Goal: Transaction & Acquisition: Purchase product/service

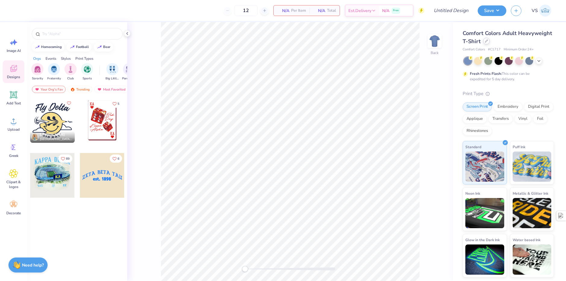
click at [484, 42] on div at bounding box center [486, 41] width 7 height 7
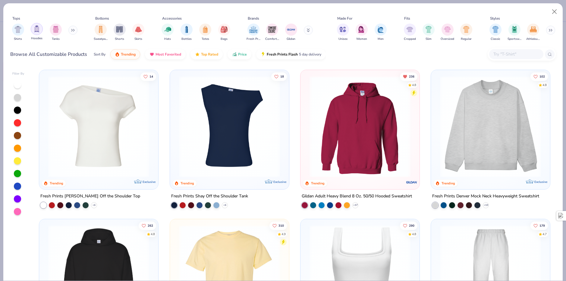
click at [39, 27] on img "filter for Hoodies" at bounding box center [36, 28] width 7 height 7
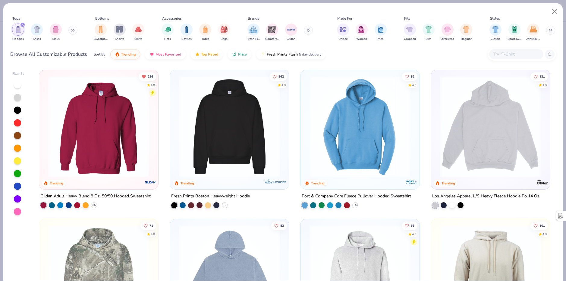
click at [243, 118] on img at bounding box center [229, 126] width 107 height 101
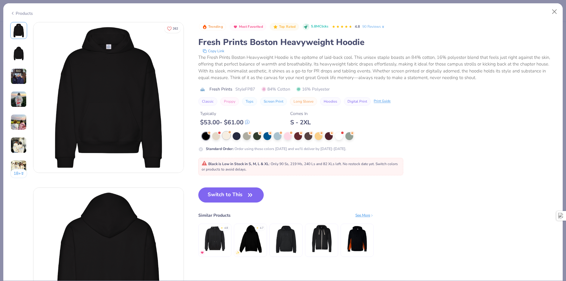
click at [227, 134] on div at bounding box center [226, 135] width 8 height 8
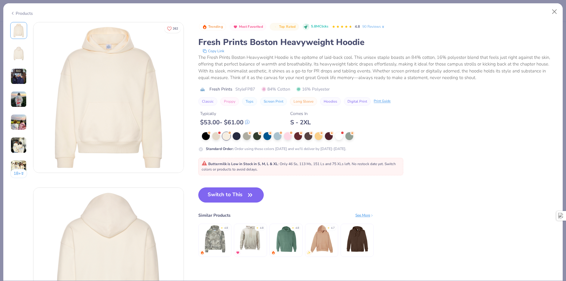
click at [228, 188] on button "Switch to This" at bounding box center [230, 194] width 65 height 15
click at [226, 194] on button "Switch to This" at bounding box center [230, 194] width 65 height 15
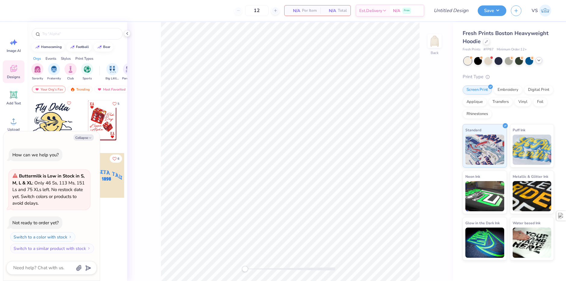
click at [536, 61] on div at bounding box center [539, 60] width 7 height 7
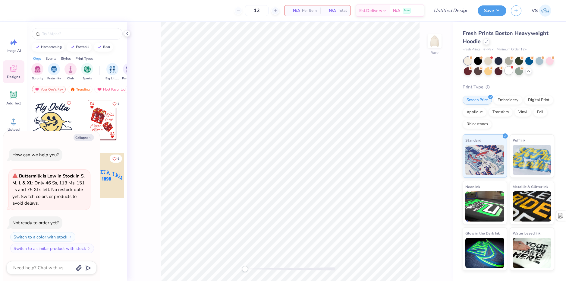
click at [511, 71] on div at bounding box center [509, 71] width 8 height 8
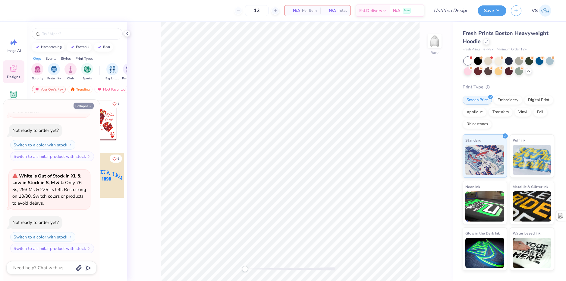
click at [84, 105] on button "Collapse" at bounding box center [84, 105] width 20 height 6
type textarea "x"
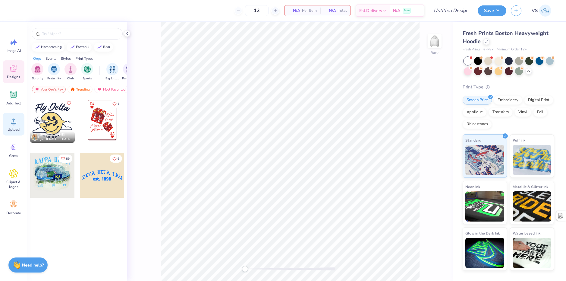
click at [15, 127] on span "Upload" at bounding box center [14, 129] width 12 height 5
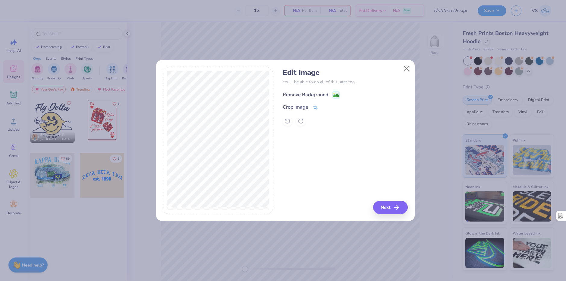
click at [316, 93] on div "Remove Background" at bounding box center [306, 94] width 46 height 7
click at [405, 68] on button "Close" at bounding box center [406, 68] width 11 height 11
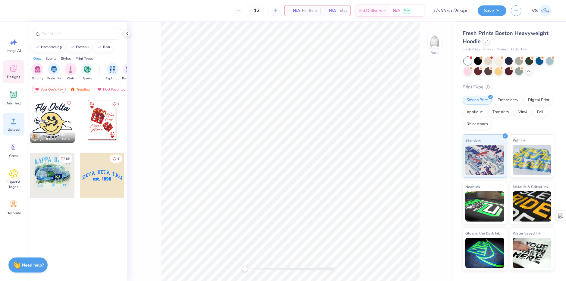
click at [14, 127] on div "Upload" at bounding box center [14, 124] width 22 height 23
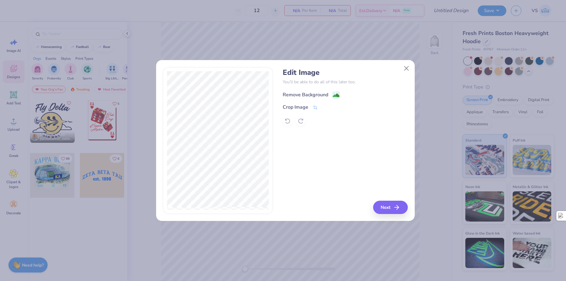
click at [316, 93] on div "Remove Background" at bounding box center [306, 94] width 46 height 7
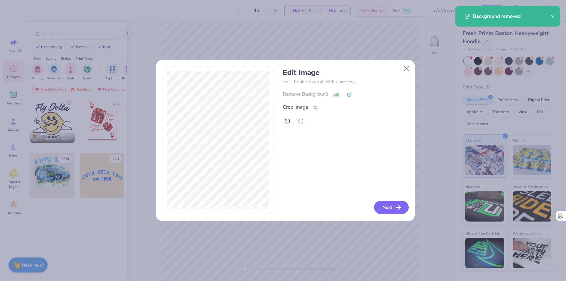
click at [393, 210] on button "Next" at bounding box center [391, 206] width 35 height 13
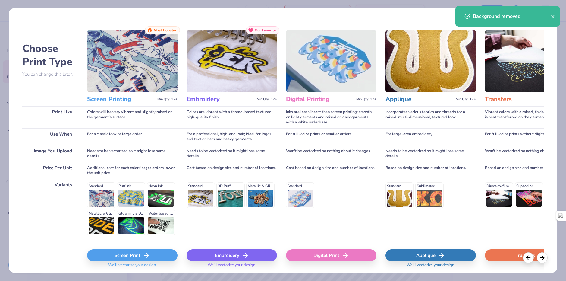
click at [213, 255] on div "Embroidery" at bounding box center [232, 255] width 90 height 12
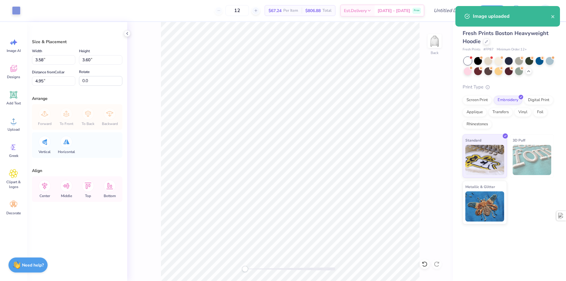
type input "3.80"
type input "3.82"
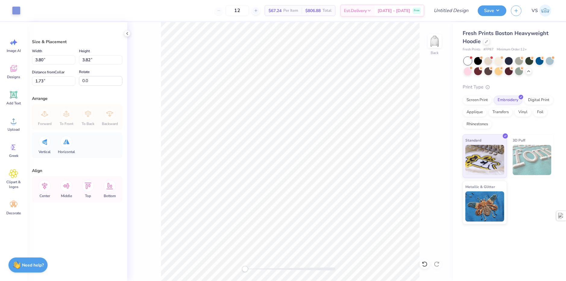
type input "2.68"
type input "2.70"
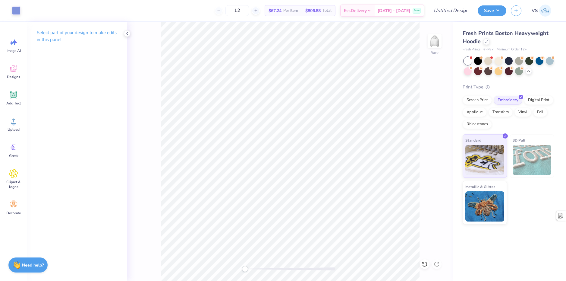
click at [539, 9] on img at bounding box center [545, 11] width 12 height 12
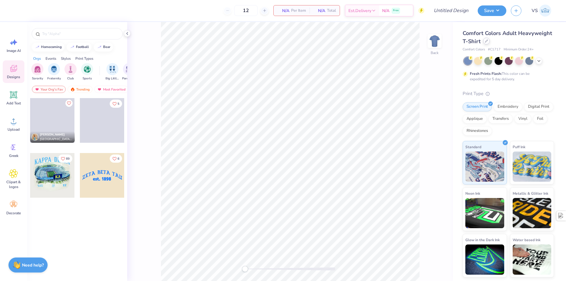
click at [484, 44] on div "Comfort Colors Adult Heavyweight T-Shirt" at bounding box center [508, 37] width 91 height 16
click at [485, 42] on icon at bounding box center [486, 41] width 2 height 2
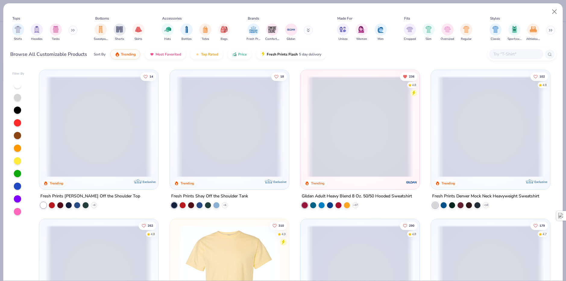
click at [497, 56] on input "text" at bounding box center [516, 54] width 46 height 7
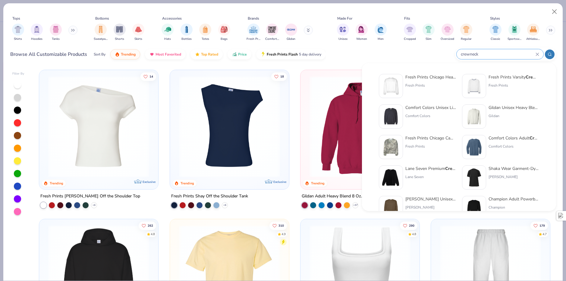
type input "crewneck"
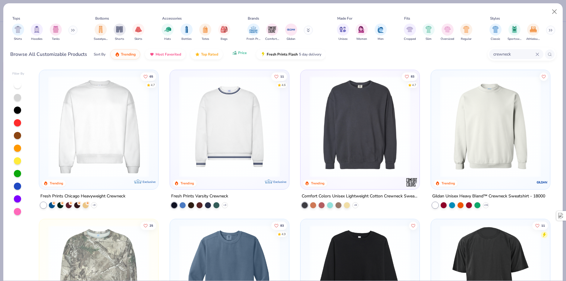
click at [228, 55] on button "Price" at bounding box center [240, 53] width 24 height 10
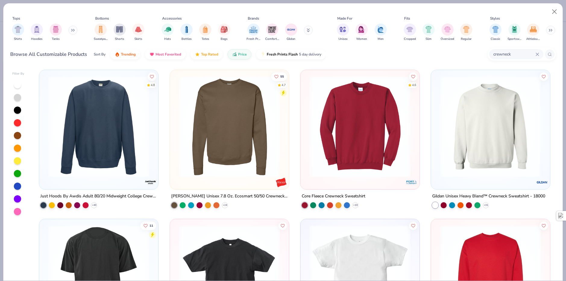
click at [330, 122] on img at bounding box center [360, 126] width 107 height 101
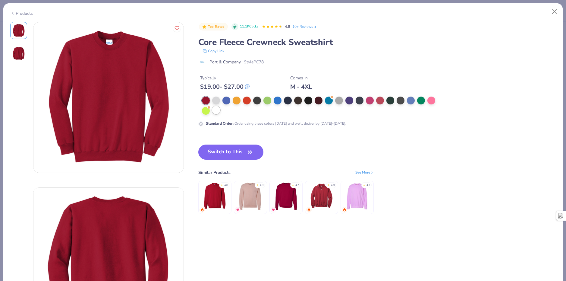
click at [215, 114] on div at bounding box center [216, 110] width 8 height 8
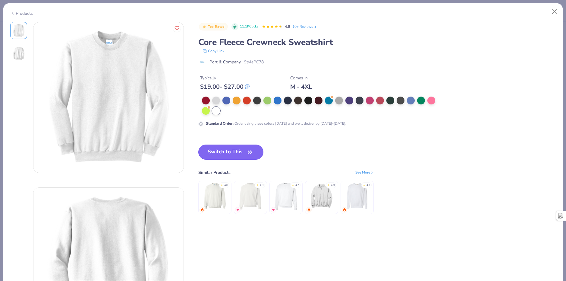
click at [241, 152] on button "Switch to This" at bounding box center [230, 151] width 65 height 15
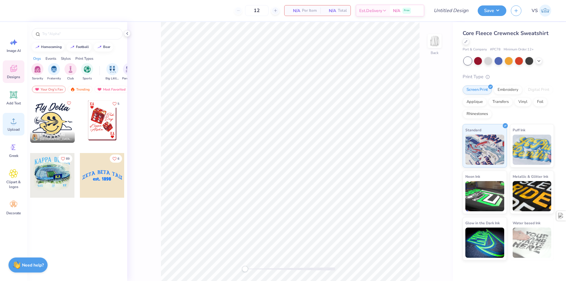
click at [20, 125] on div "Upload" at bounding box center [14, 124] width 22 height 23
click at [10, 126] on div "Upload" at bounding box center [14, 124] width 22 height 23
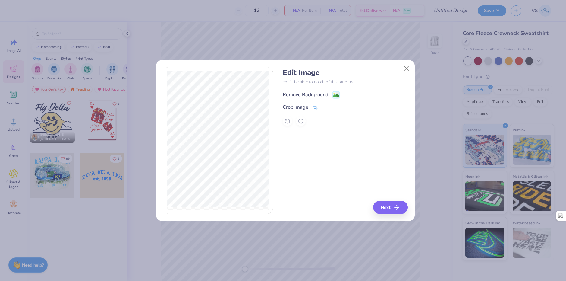
click at [332, 96] on div "Remove Background" at bounding box center [311, 95] width 57 height 8
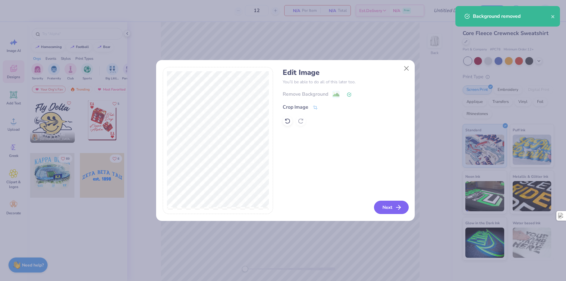
click at [393, 210] on button "Next" at bounding box center [391, 206] width 35 height 13
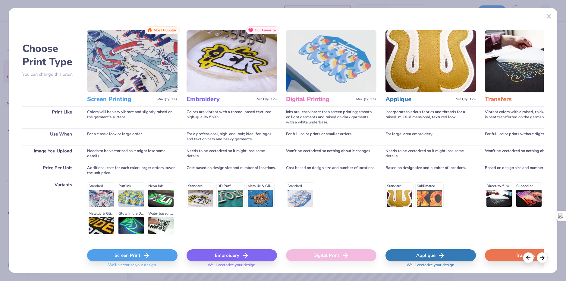
click at [171, 254] on div "Screen Print" at bounding box center [132, 255] width 90 height 12
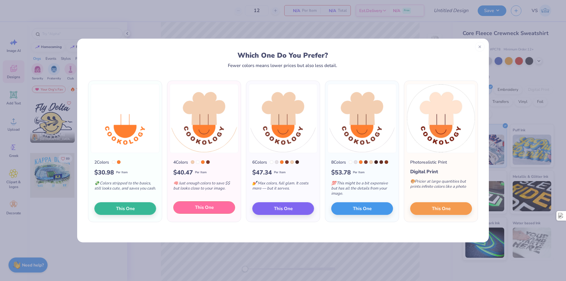
click at [205, 208] on span "This One" at bounding box center [204, 207] width 19 height 7
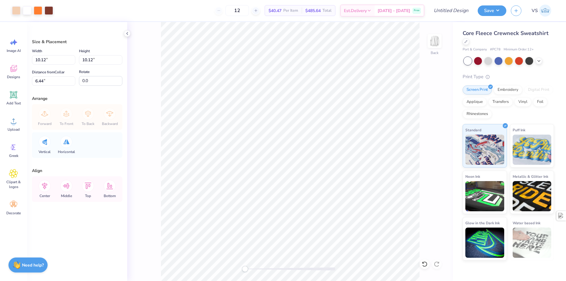
type input "5.72"
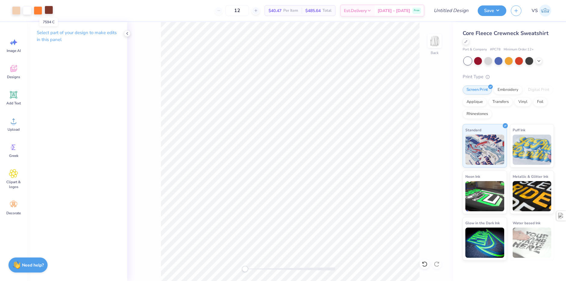
click at [50, 12] on div at bounding box center [49, 10] width 8 height 8
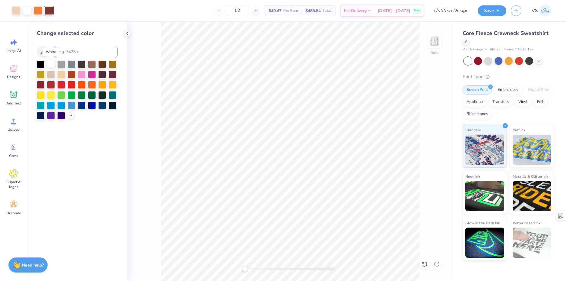
click at [53, 65] on div at bounding box center [51, 64] width 8 height 8
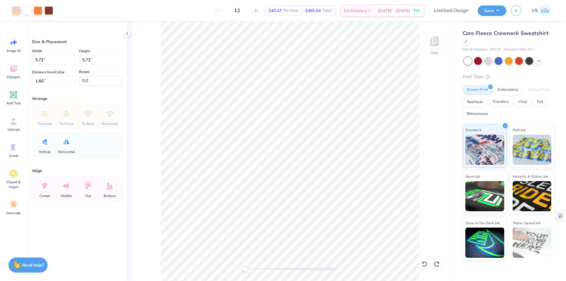
type input "5.76"
type input "3.43"
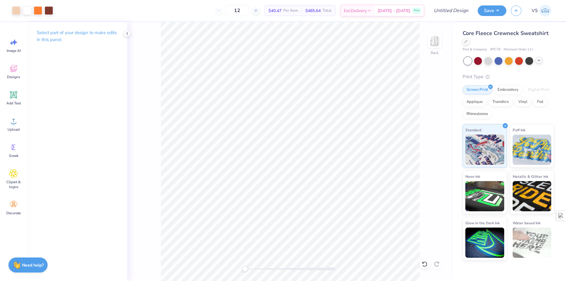
click at [537, 62] on icon at bounding box center [538, 60] width 5 height 5
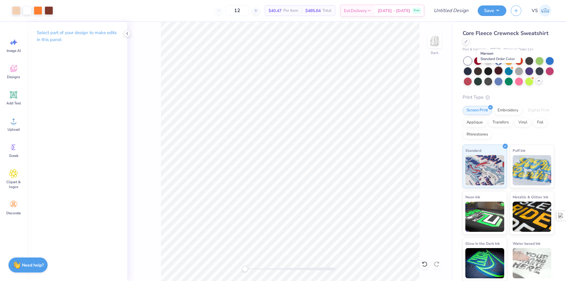
click at [499, 71] on div at bounding box center [499, 71] width 8 height 8
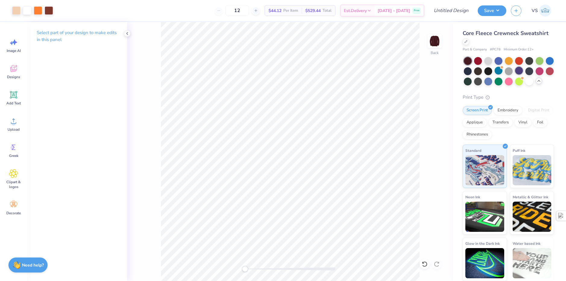
click at [521, 71] on div at bounding box center [519, 71] width 8 height 8
